Goal: Complete application form

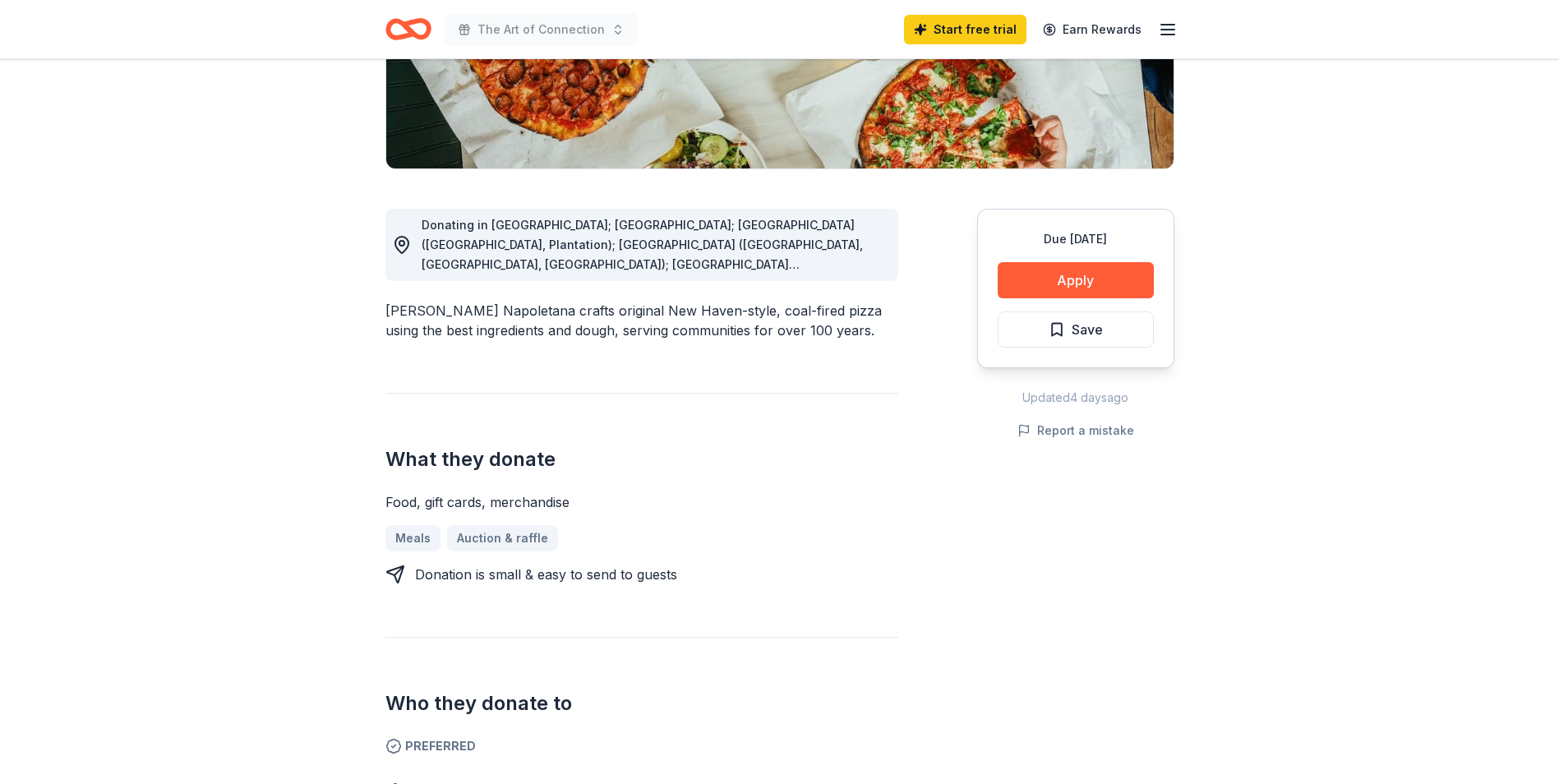
scroll to position [138, 0]
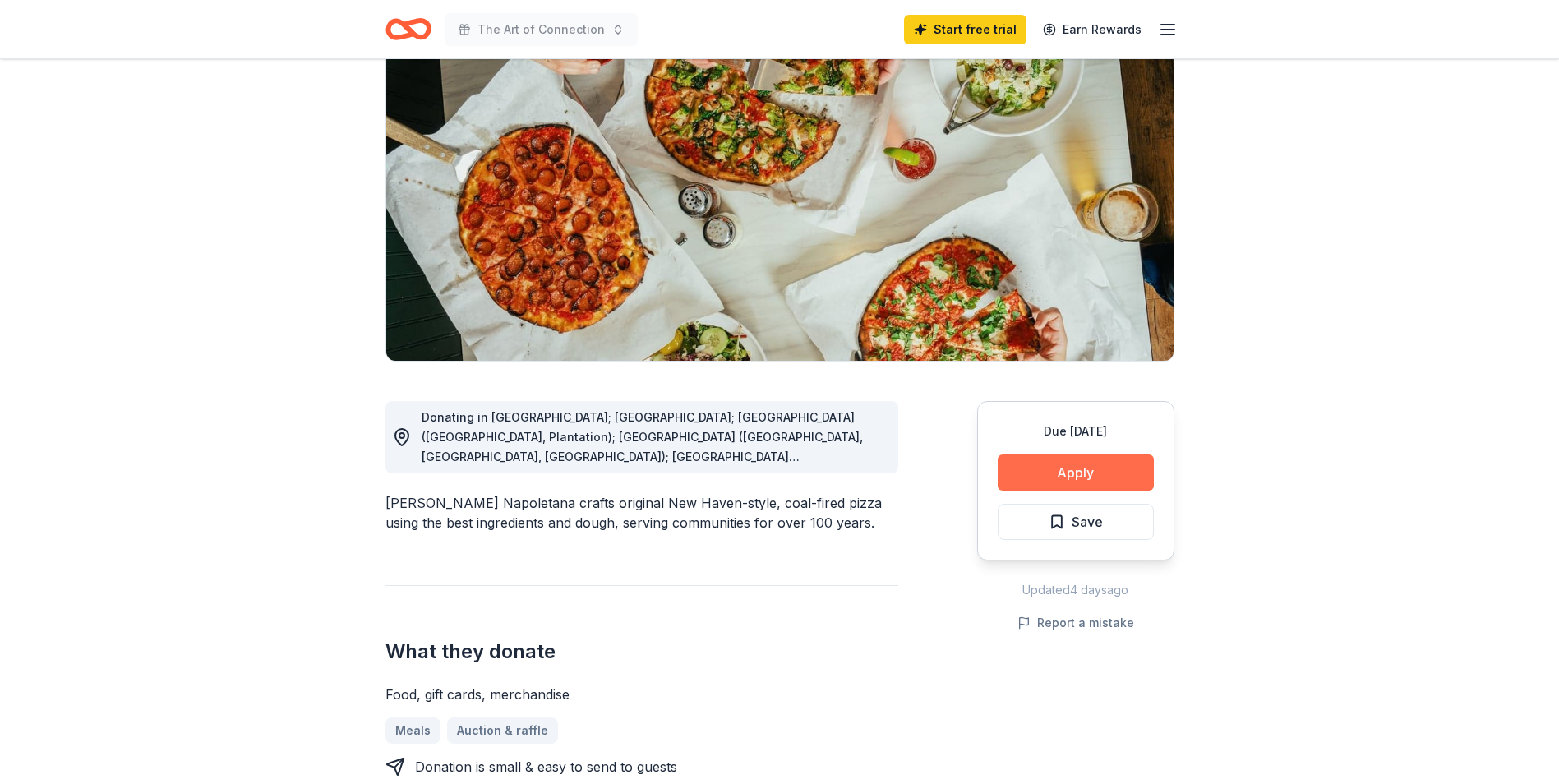
click at [1082, 477] on button "Apply" at bounding box center [1076, 472] width 156 height 36
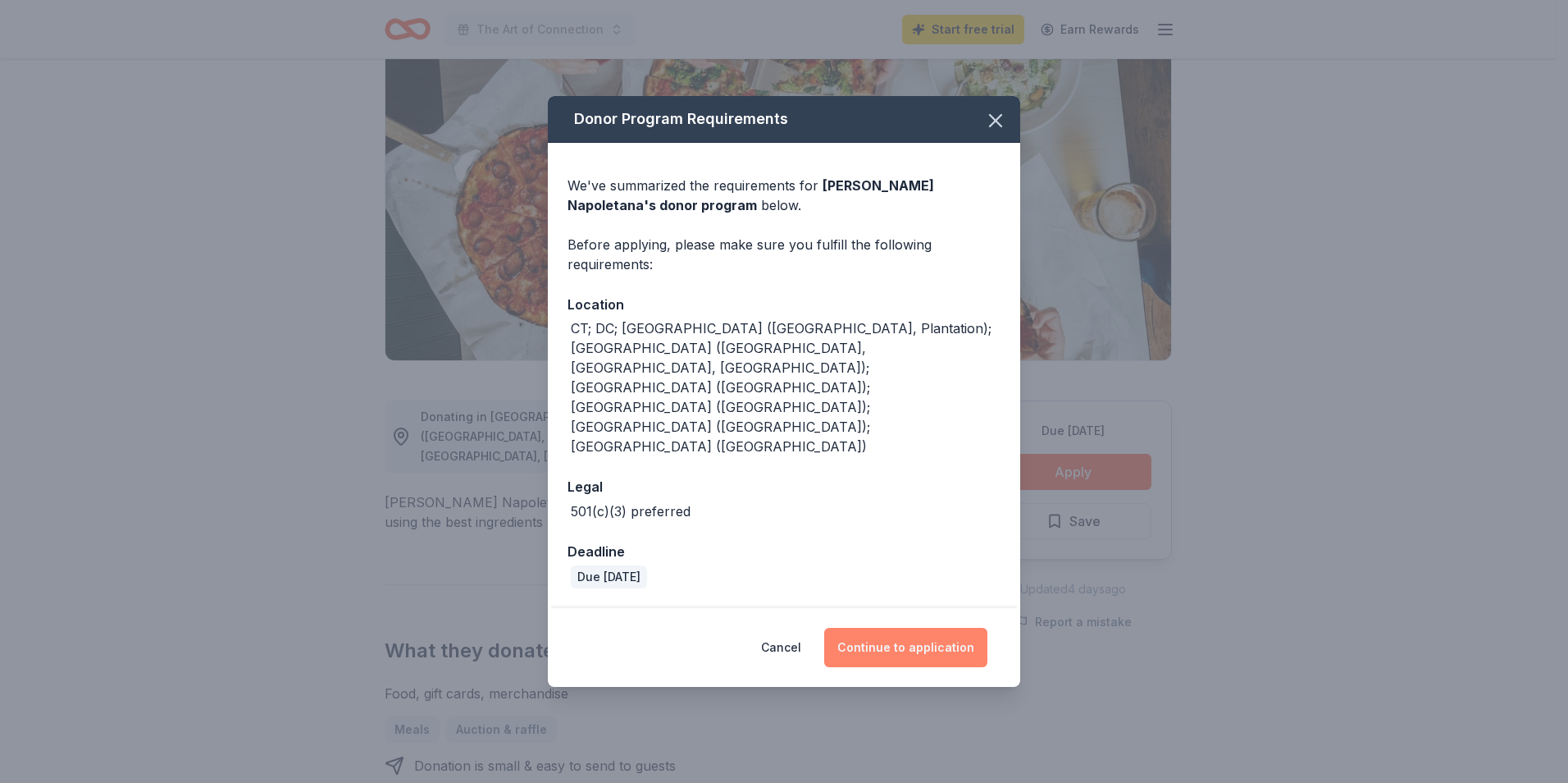
click at [901, 628] on button "Continue to application" at bounding box center [906, 647] width 163 height 39
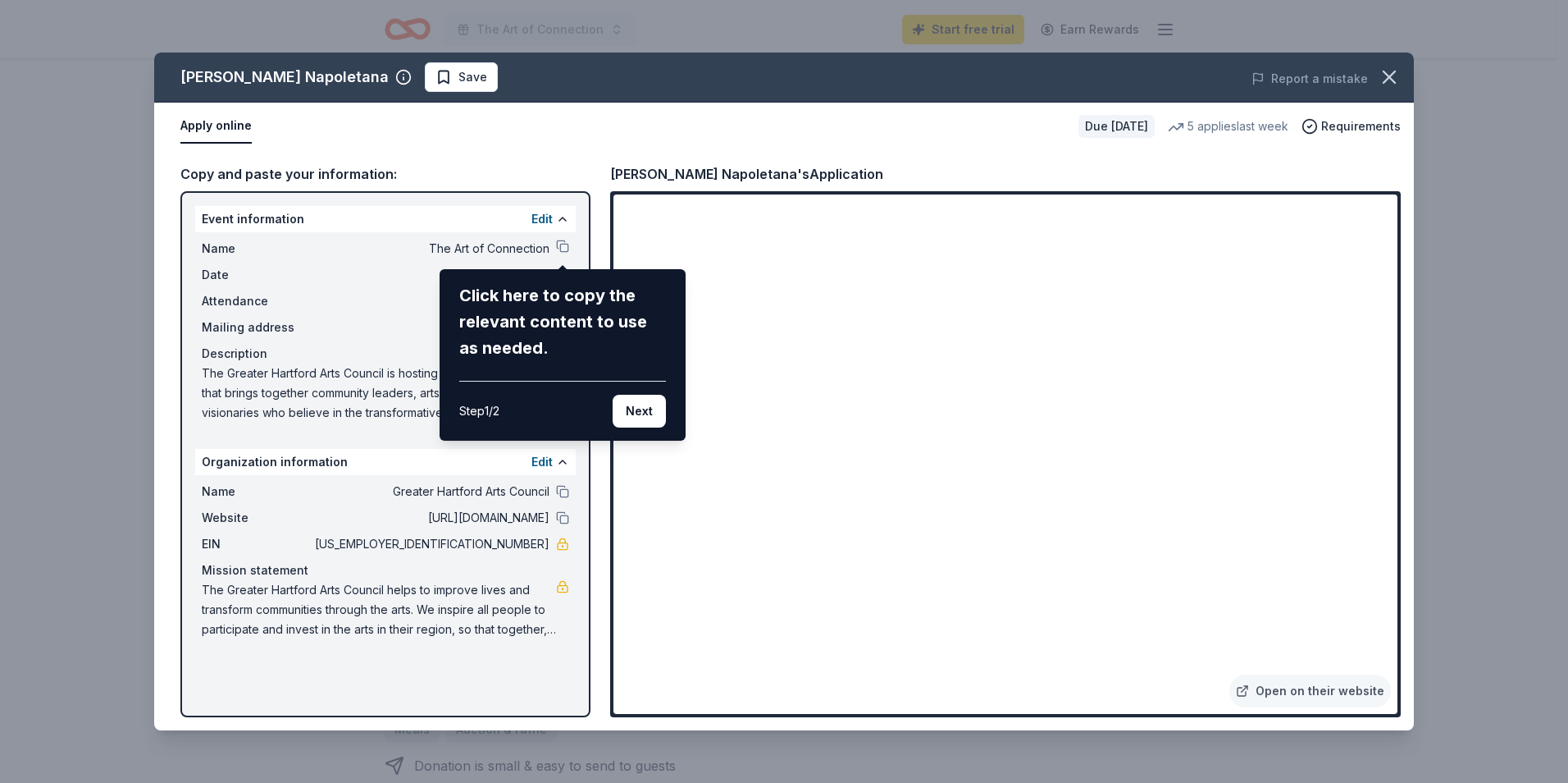
drag, startPoint x: 1395, startPoint y: 245, endPoint x: 1385, endPoint y: 330, distance: 85.6
click at [1385, 330] on div "Frank Pepe Pizzeria Napoletana Save Report a mistake Apply online Due in 25 day…" at bounding box center [784, 391] width 1260 height 678
click at [1397, 296] on div "Frank Pepe Pizzeria Napoletana Save Report a mistake Apply online Due in 25 day…" at bounding box center [784, 391] width 1260 height 678
drag, startPoint x: 1395, startPoint y: 300, endPoint x: 1386, endPoint y: 366, distance: 66.6
click at [1386, 366] on div "Frank Pepe Pizzeria Napoletana Save Report a mistake Apply online Due in 25 day…" at bounding box center [784, 391] width 1260 height 678
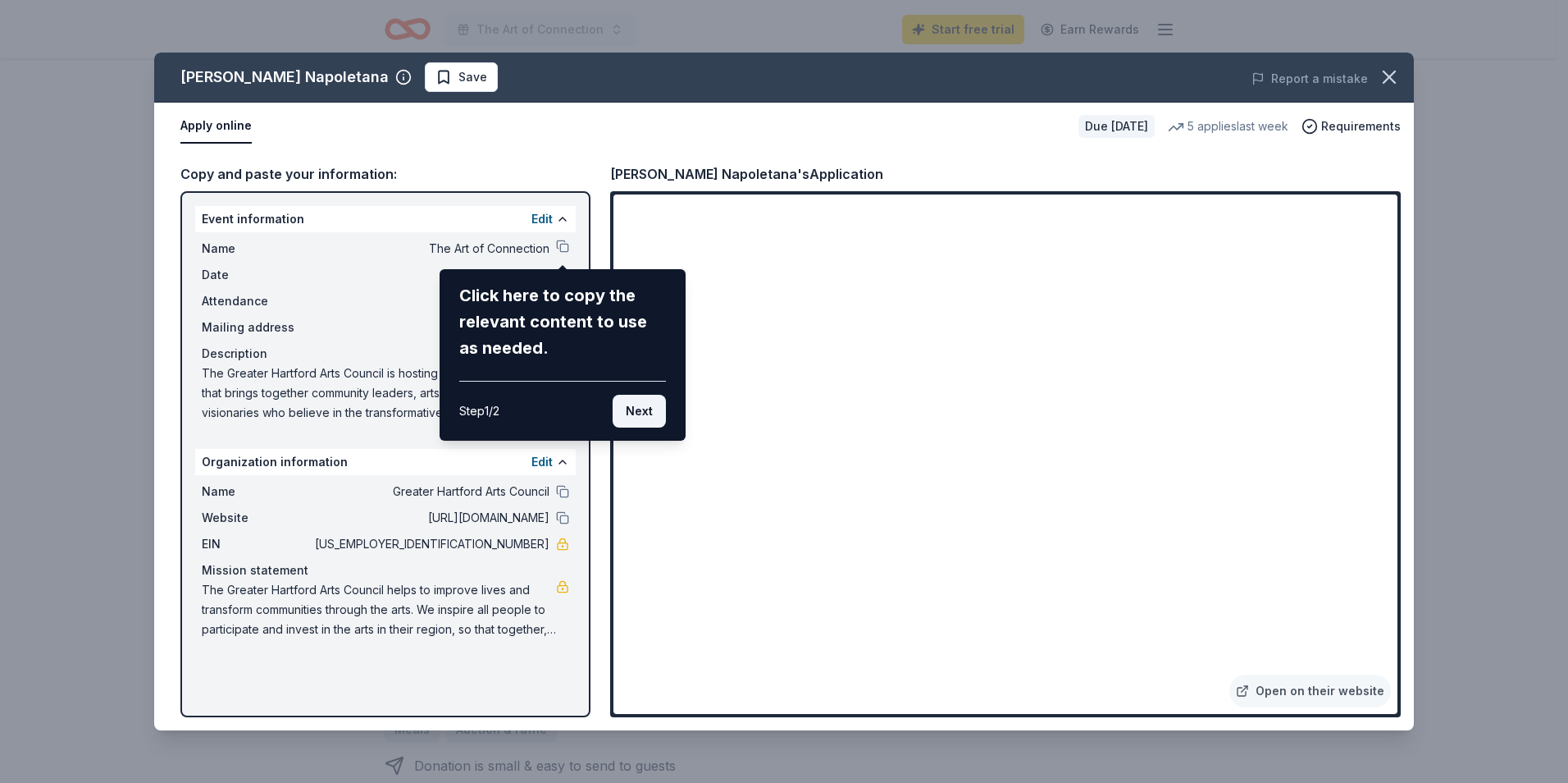
click at [651, 410] on button "Next" at bounding box center [639, 410] width 53 height 33
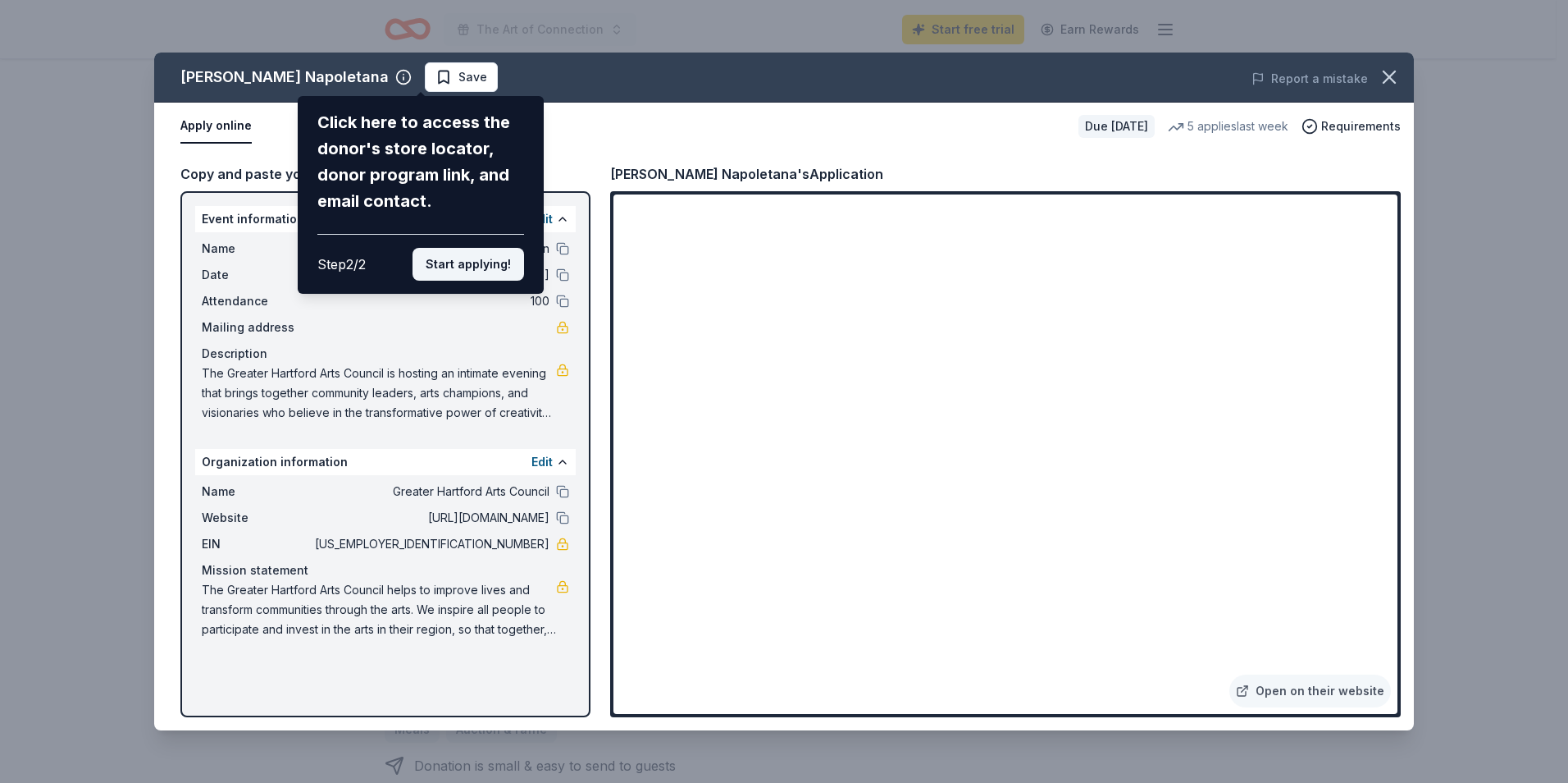
click at [463, 269] on button "Start applying!" at bounding box center [468, 264] width 112 height 33
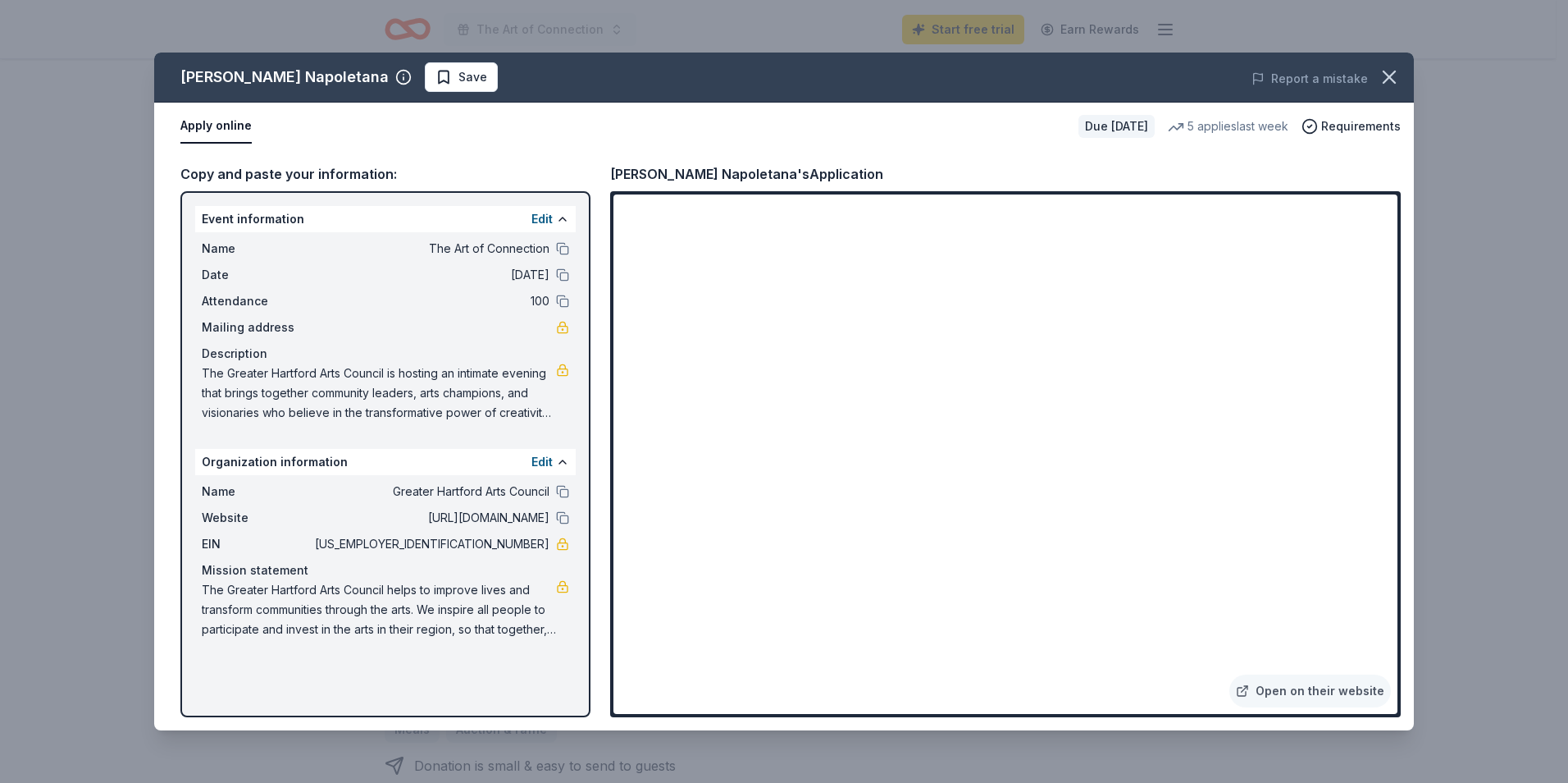
drag, startPoint x: 1390, startPoint y: 245, endPoint x: 1366, endPoint y: 434, distance: 190.5
click at [1390, 334] on div "Frank Pepe Pizzeria Napoletana Save Report a mistake Apply online Due in 25 day…" at bounding box center [784, 391] width 1260 height 678
click at [1335, 124] on span "Requirements" at bounding box center [1360, 127] width 79 height 20
click at [1395, 68] on icon "button" at bounding box center [1390, 78] width 23 height 23
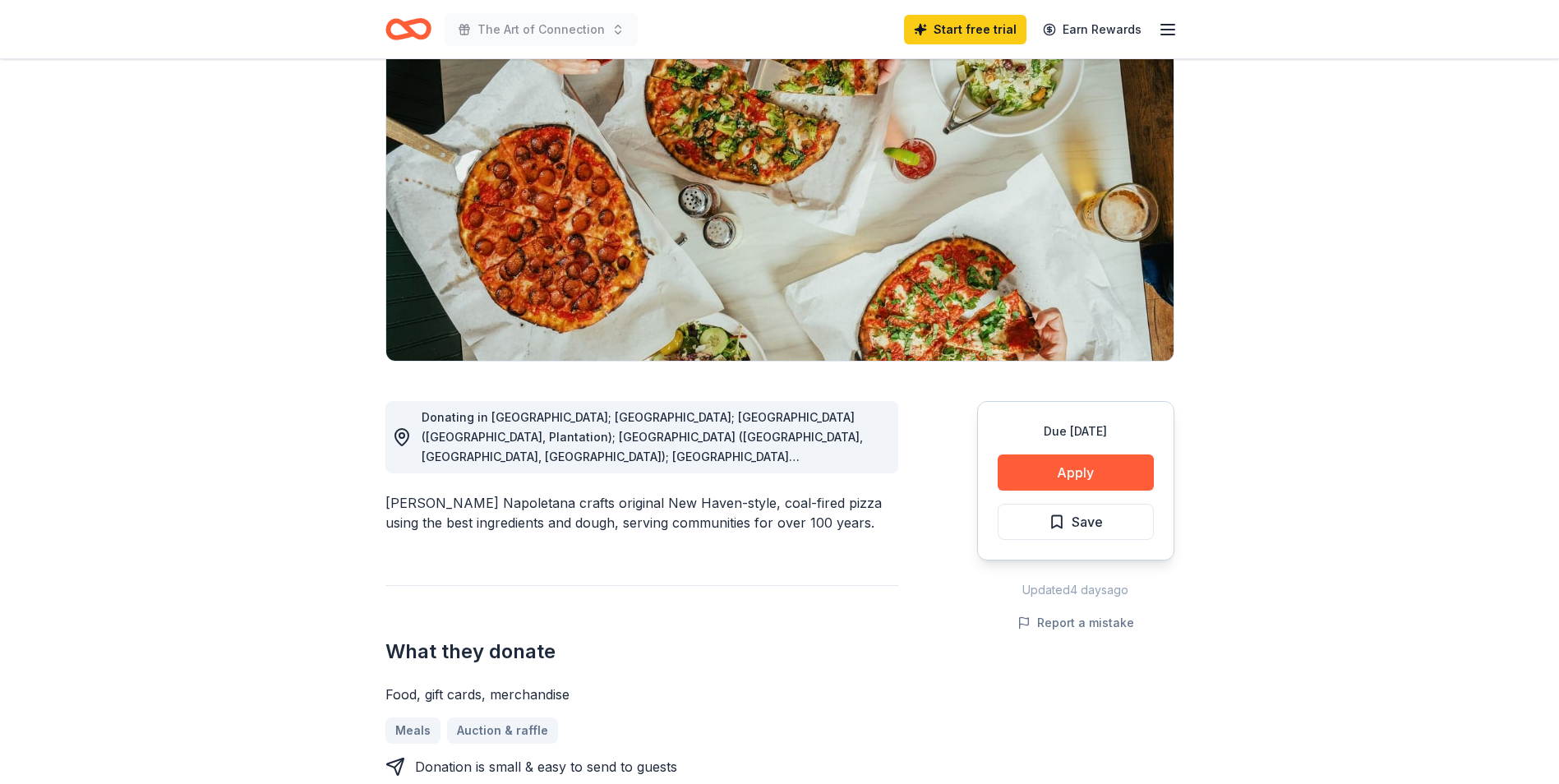
scroll to position [0, 0]
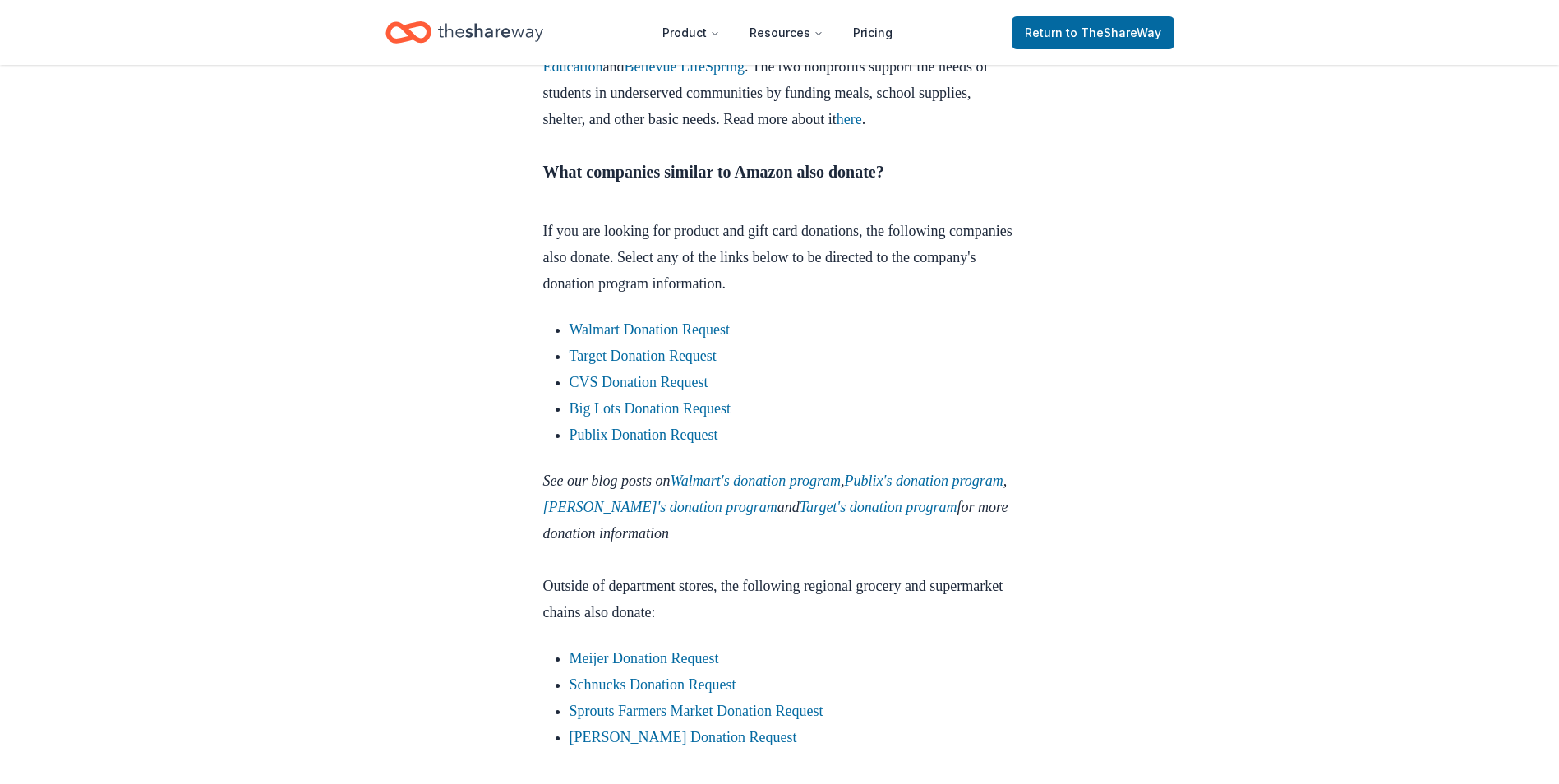
scroll to position [1775, 0]
click at [616, 336] on link "Walmart Donation Request" at bounding box center [650, 329] width 161 height 17
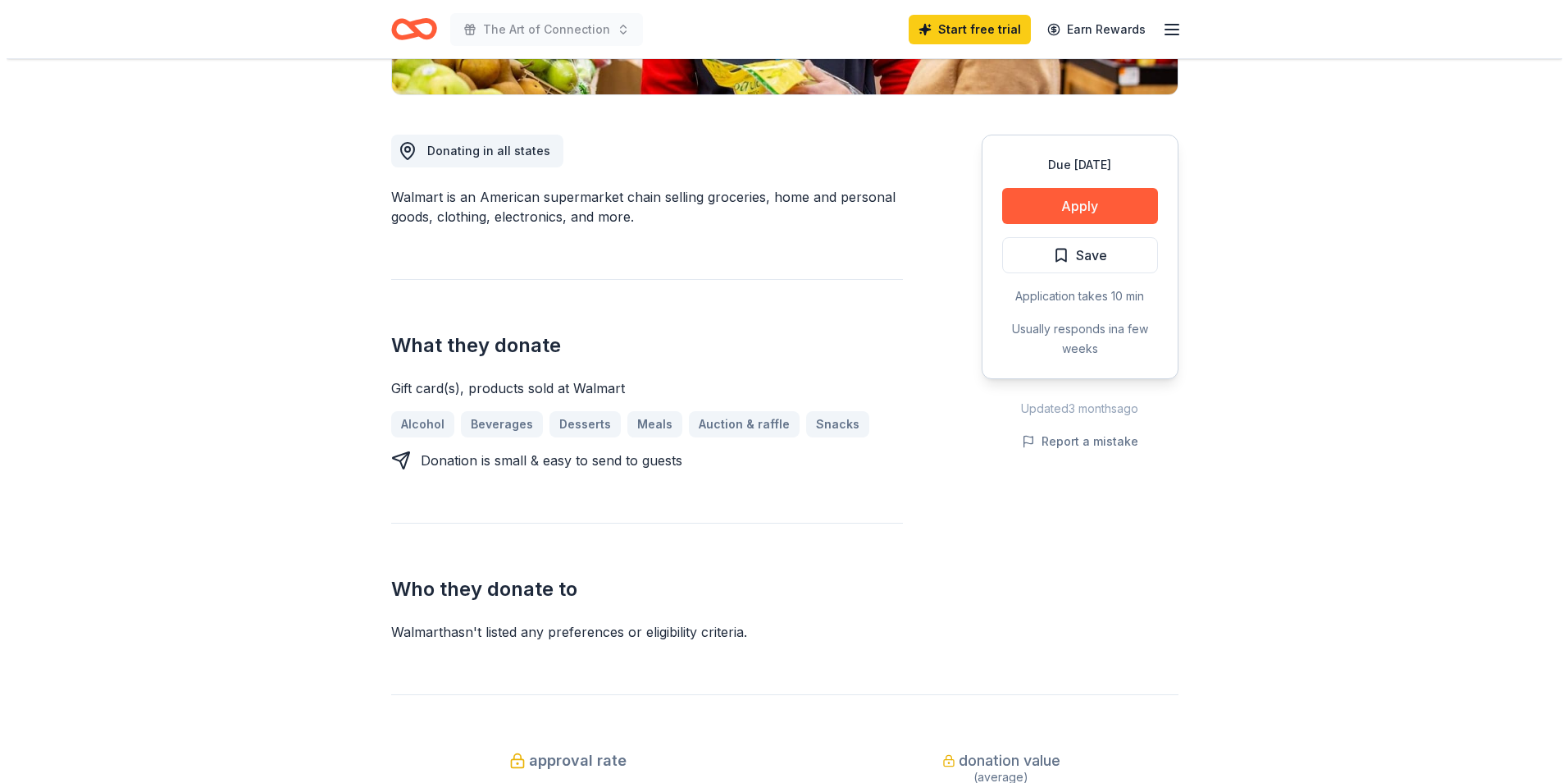
scroll to position [410, 0]
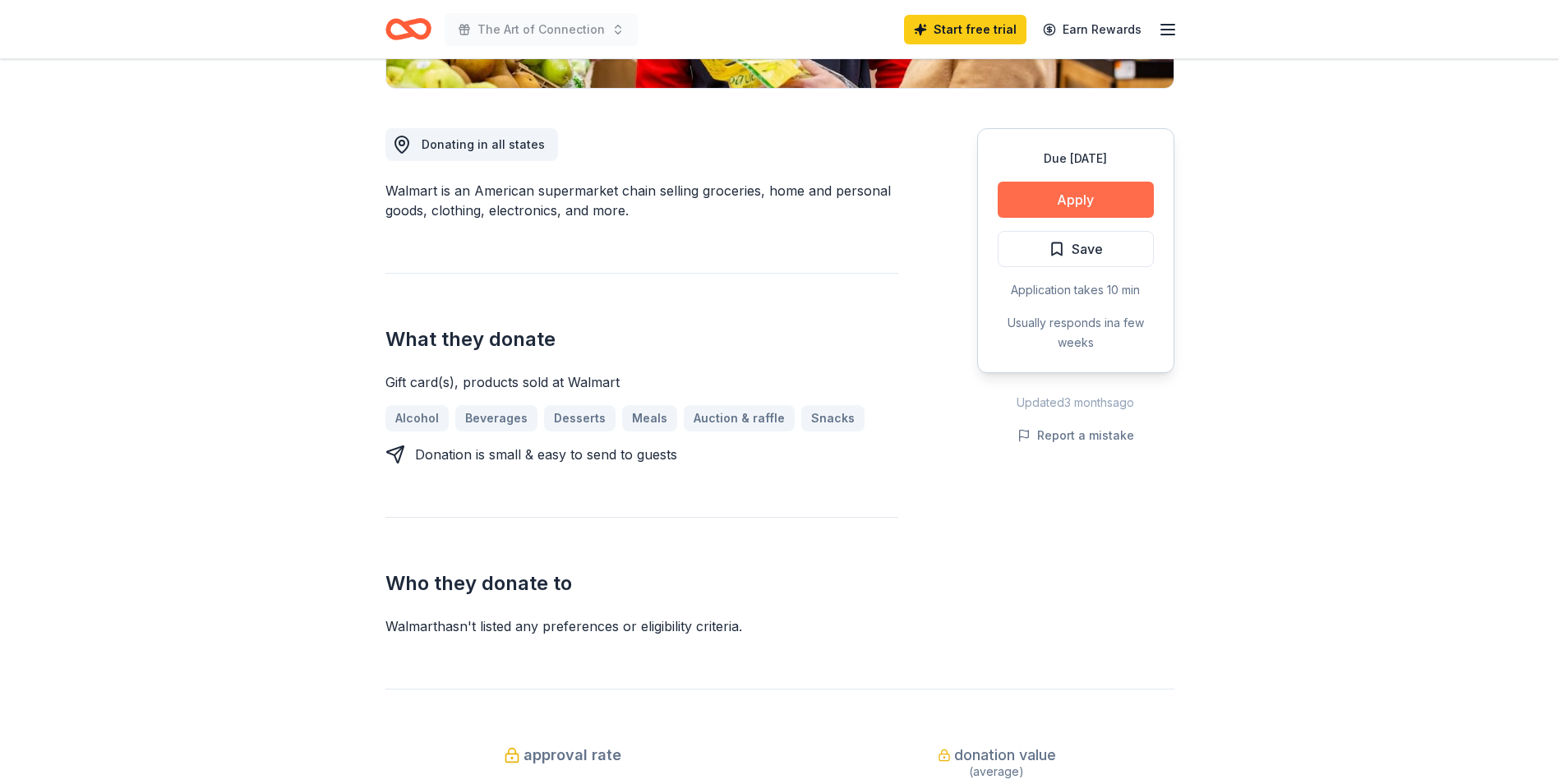
click at [1090, 201] on button "Apply" at bounding box center [1076, 199] width 156 height 36
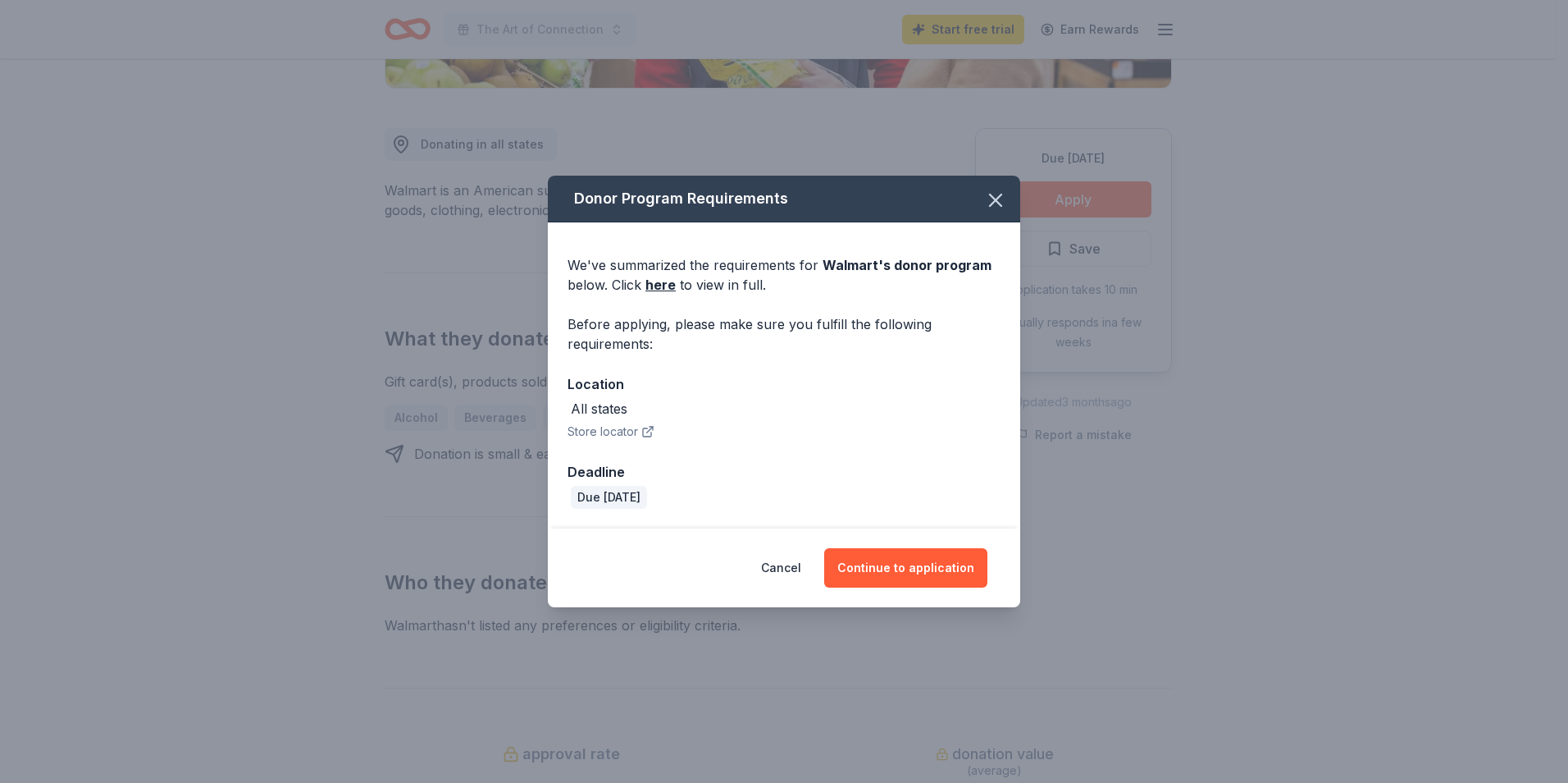
click at [614, 428] on button "Store locator" at bounding box center [611, 432] width 87 height 20
click at [877, 570] on button "Continue to application" at bounding box center [906, 567] width 163 height 39
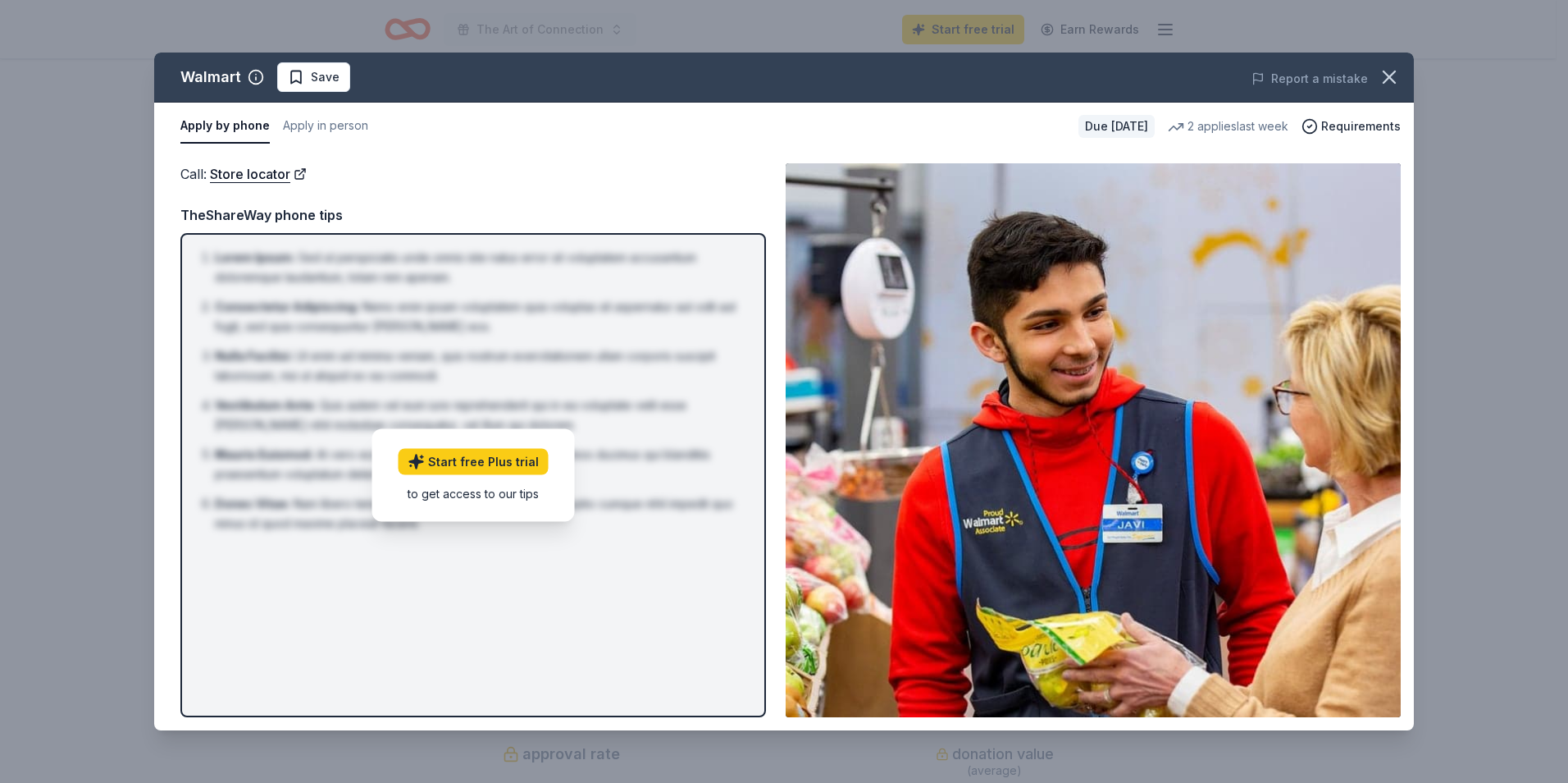
click at [1096, 120] on div "Due in 25 days" at bounding box center [1117, 127] width 77 height 23
click at [468, 454] on link "Start free Plus trial" at bounding box center [473, 460] width 150 height 26
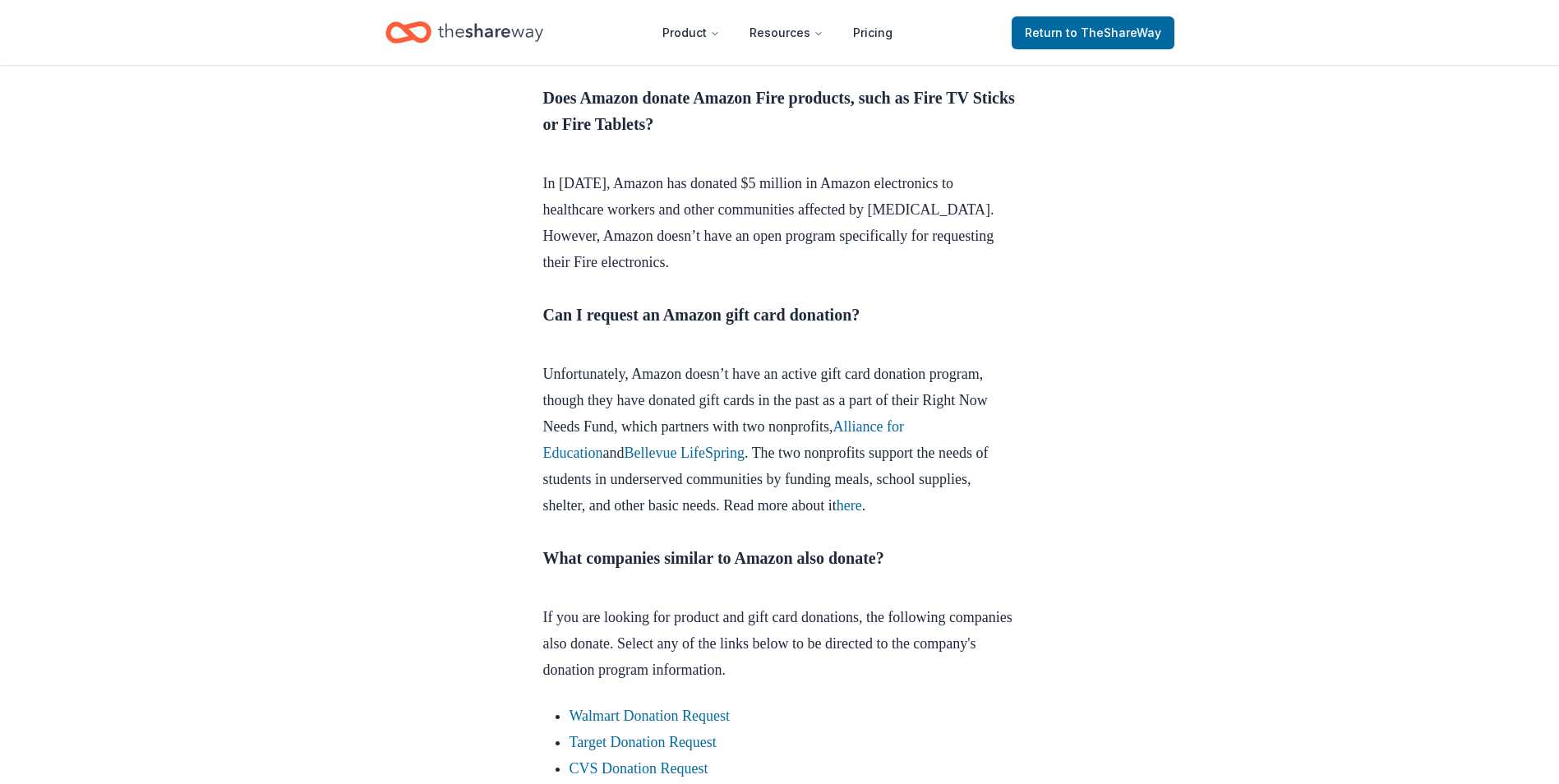
scroll to position [1397, 0]
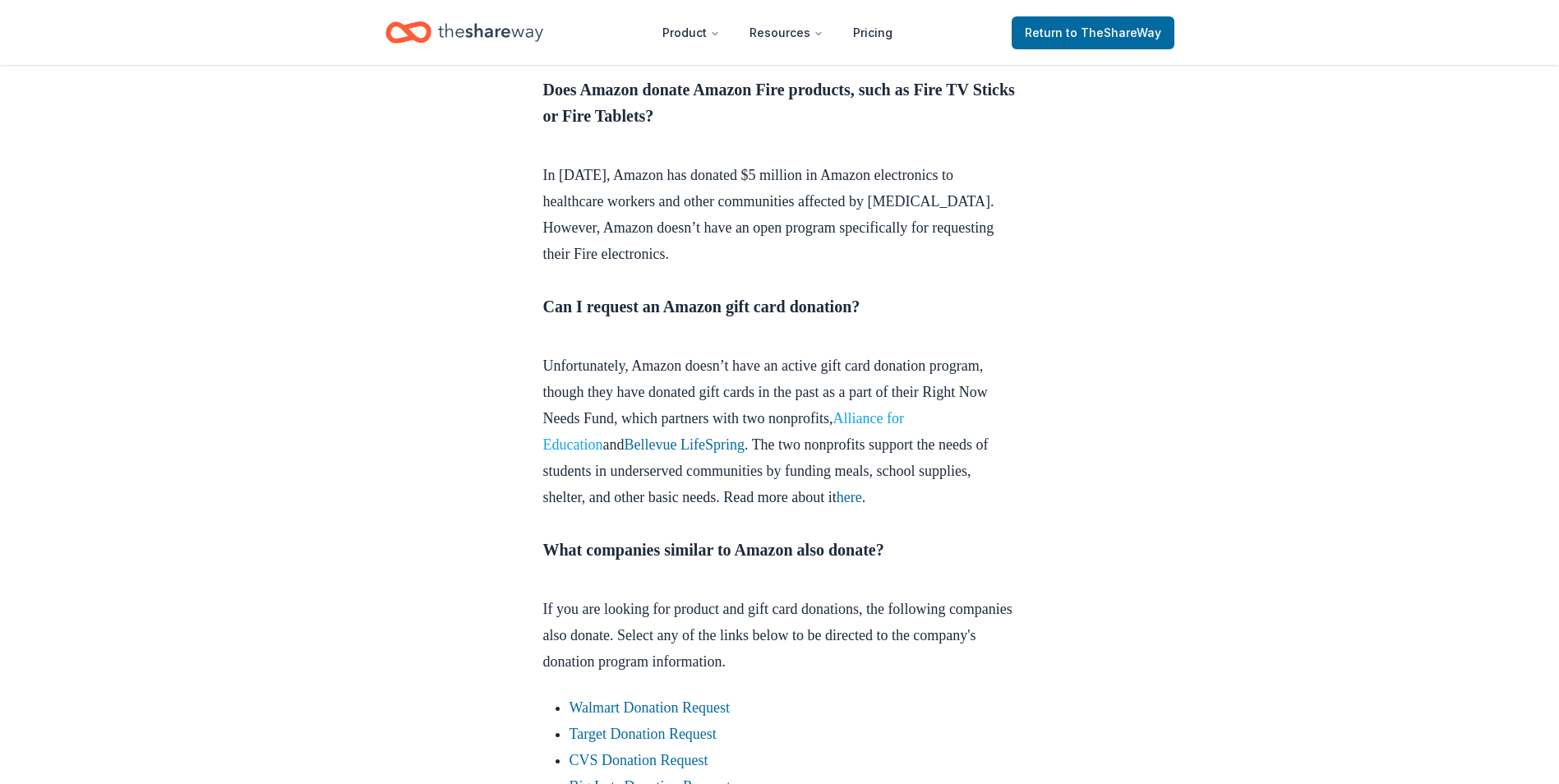
click at [638, 453] on link "Alliance for Education" at bounding box center [723, 431] width 361 height 43
